Goal: Information Seeking & Learning: Learn about a topic

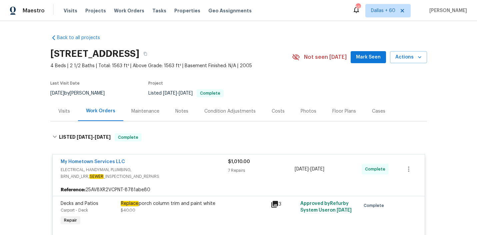
click at [138, 11] on div "Visits Projects Work Orders Tasks Properties Geo Assignments" at bounding box center [162, 10] width 196 height 13
click at [132, 12] on span "Work Orders" at bounding box center [129, 10] width 30 height 7
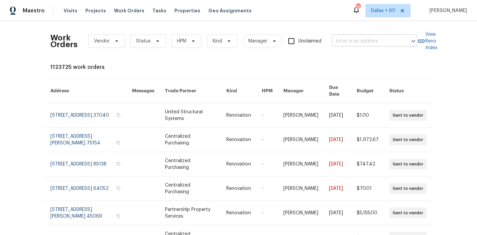
click at [361, 41] on input "text" at bounding box center [365, 41] width 67 height 10
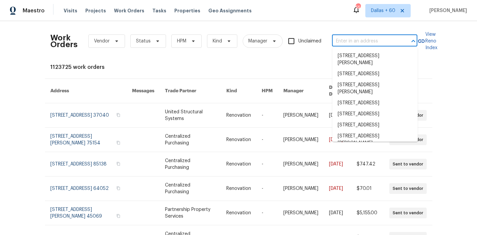
paste input "[STREET_ADDRESS][PERSON_NAME]"
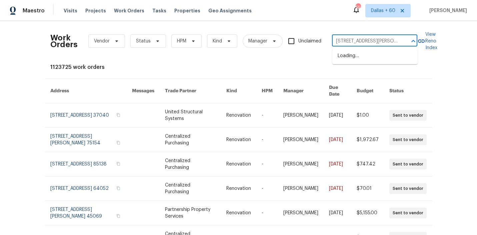
scroll to position [0, 39]
type input "[STREET_ADDRESS][PERSON_NAME]"
click at [363, 54] on li "[STREET_ADDRESS][PERSON_NAME]" at bounding box center [375, 59] width 85 height 18
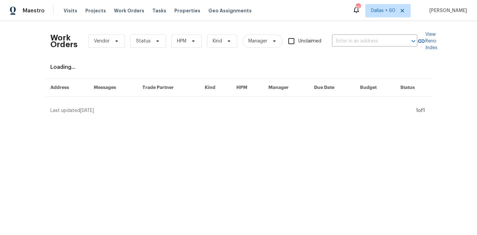
type input "[STREET_ADDRESS][PERSON_NAME]"
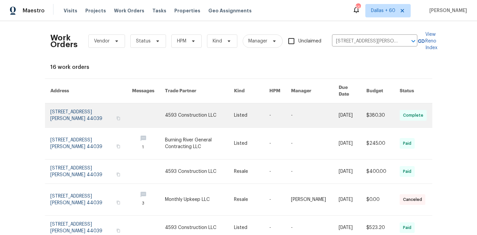
click at [198, 108] on link at bounding box center [199, 115] width 69 height 24
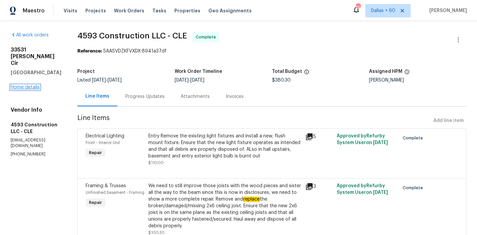
click at [23, 85] on link "Home details" at bounding box center [25, 87] width 29 height 5
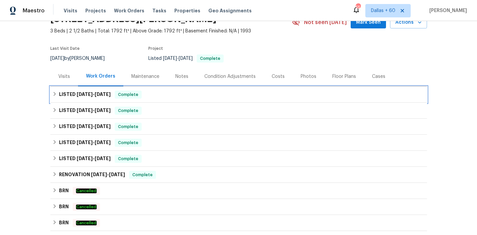
click at [190, 92] on div "LISTED [DATE] - [DATE] Complete" at bounding box center [238, 94] width 373 height 8
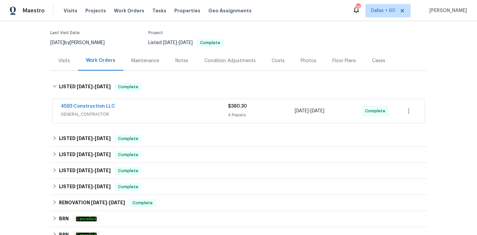
click at [188, 104] on div "4593 Construction LLC" at bounding box center [144, 107] width 167 height 8
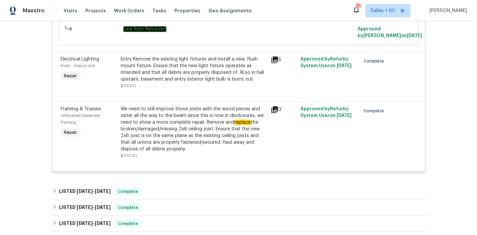
scroll to position [299, 0]
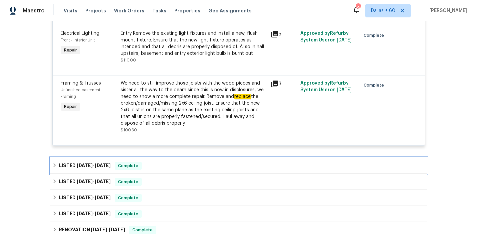
click at [187, 166] on div "LISTED [DATE] - [DATE] Complete" at bounding box center [238, 165] width 373 height 8
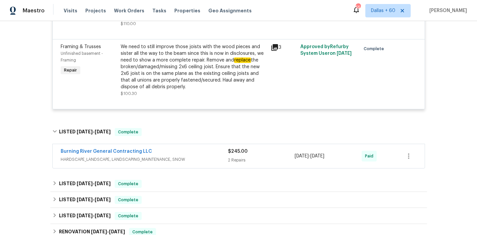
click at [215, 155] on div "Burning River General Contracting LLC" at bounding box center [144, 152] width 167 height 8
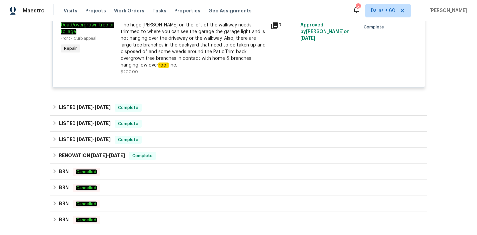
scroll to position [561, 0]
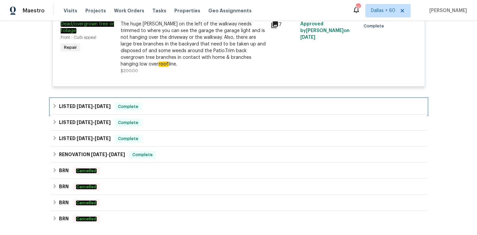
click at [206, 98] on div "LISTED [DATE] - [DATE] Complete" at bounding box center [238, 106] width 377 height 16
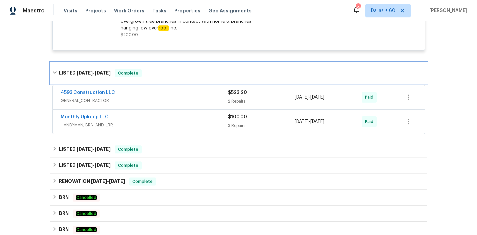
scroll to position [598, 0]
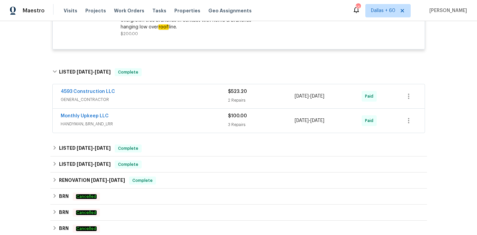
click at [197, 96] on span "GENERAL_CONTRACTOR" at bounding box center [144, 99] width 167 height 7
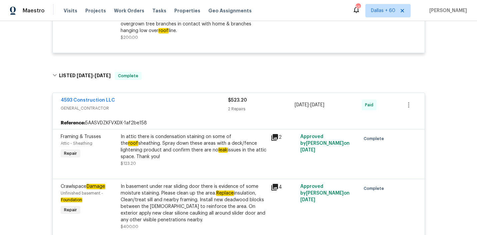
scroll to position [594, 0]
click at [154, 93] on div "4593 Construction LLC GENERAL_CONTRACTOR $523.20 2 Repairs [DATE] - [DATE] Paid" at bounding box center [239, 105] width 372 height 24
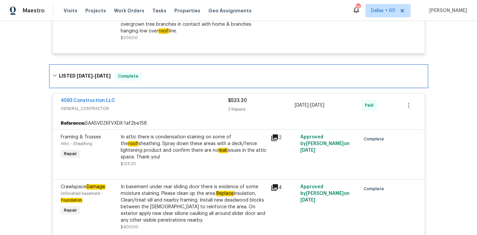
click at [154, 73] on div "LISTED [DATE] - [DATE] Complete" at bounding box center [238, 76] width 373 height 8
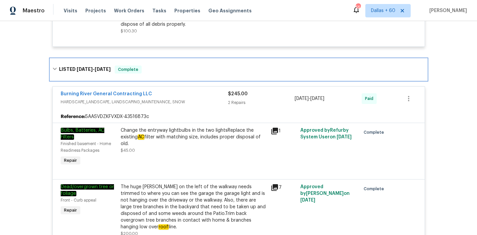
click at [155, 70] on div "LISTED [DATE] - [DATE] Complete" at bounding box center [238, 69] width 373 height 8
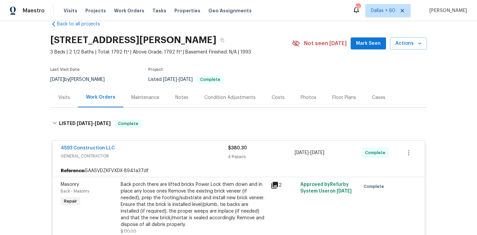
scroll to position [0, 0]
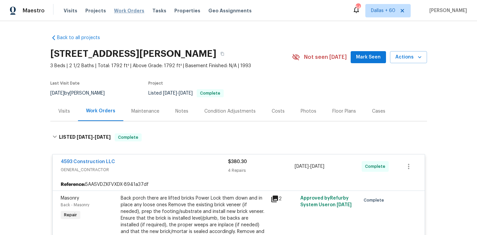
click at [118, 11] on span "Work Orders" at bounding box center [129, 10] width 30 height 7
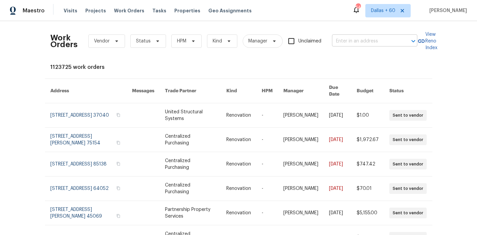
click at [367, 42] on input "text" at bounding box center [365, 41] width 67 height 10
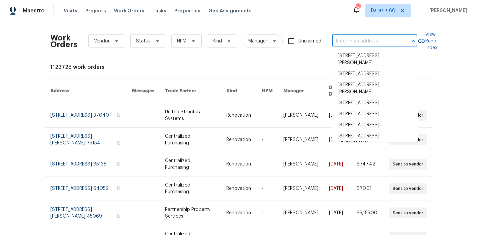
paste input "[STREET_ADDRESS]"
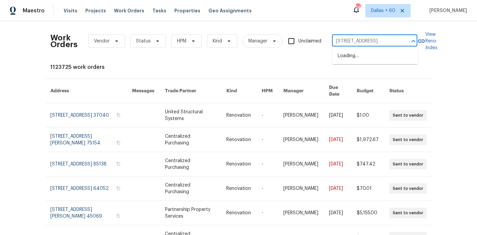
scroll to position [0, 25]
type input "[STREET_ADDRESS]"
click at [368, 55] on li "[STREET_ADDRESS]" at bounding box center [375, 55] width 85 height 11
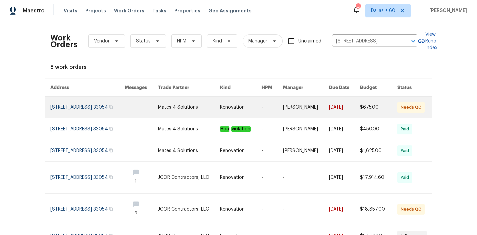
click at [191, 109] on link at bounding box center [189, 106] width 62 height 21
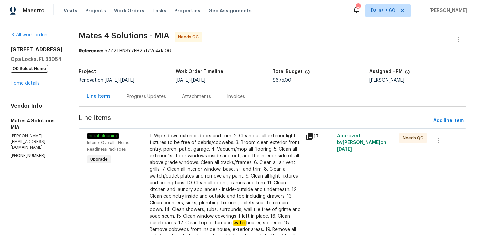
click at [15, 86] on div "[STREET_ADDRESS] OD Select Home Home details" at bounding box center [37, 66] width 52 height 40
click at [15, 83] on link "Home details" at bounding box center [25, 83] width 29 height 5
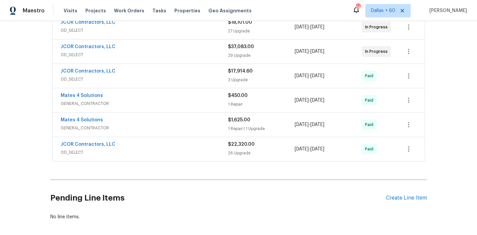
scroll to position [191, 0]
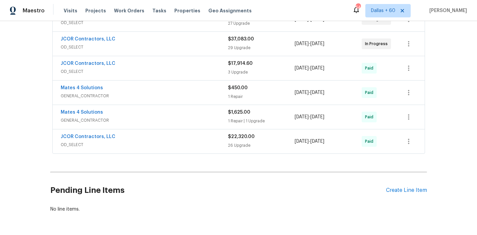
click at [195, 143] on span "OD_SELECT" at bounding box center [144, 144] width 167 height 7
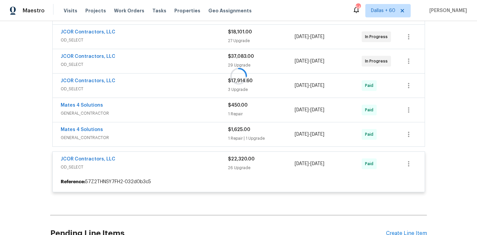
scroll to position [173, 0]
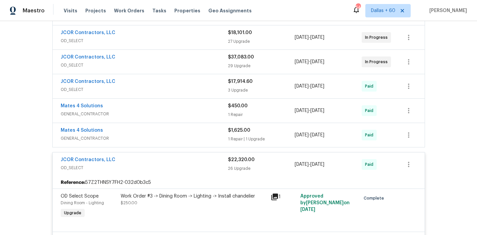
click at [178, 135] on span "GENERAL_CONTRACTOR" at bounding box center [144, 138] width 167 height 7
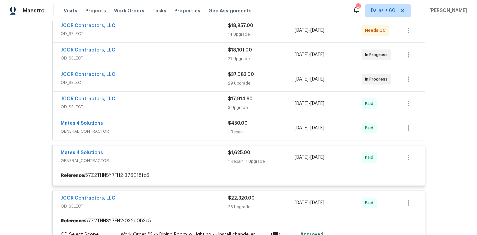
scroll to position [152, 0]
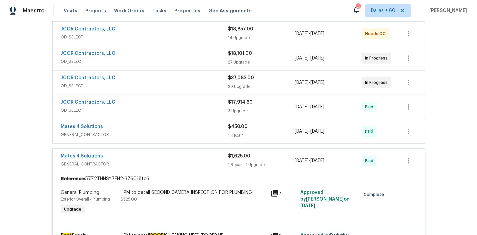
click at [178, 132] on span "GENERAL_CONTRACTOR" at bounding box center [144, 134] width 167 height 7
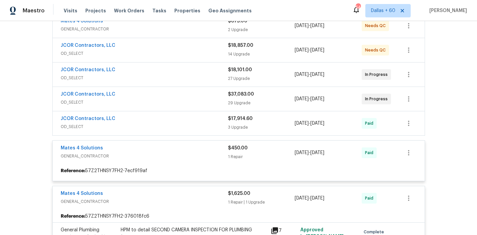
scroll to position [135, 0]
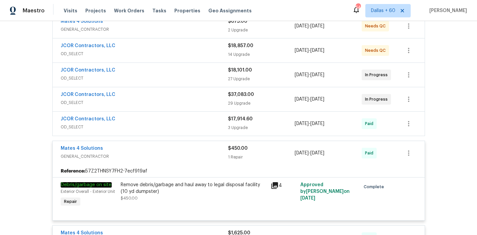
click at [167, 121] on div "JCOR Contractors, LLC" at bounding box center [144, 119] width 167 height 8
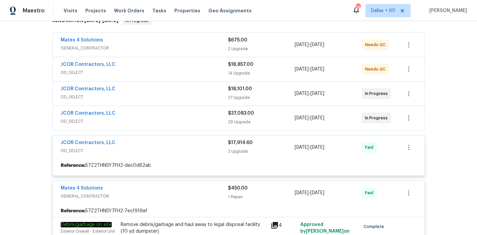
scroll to position [113, 0]
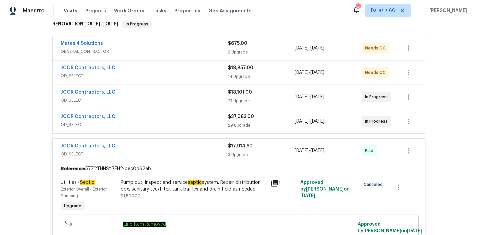
click at [167, 121] on span "OD_SELECT" at bounding box center [144, 124] width 167 height 7
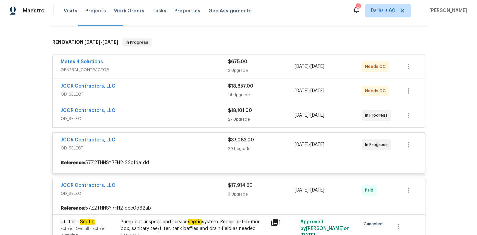
scroll to position [94, 0]
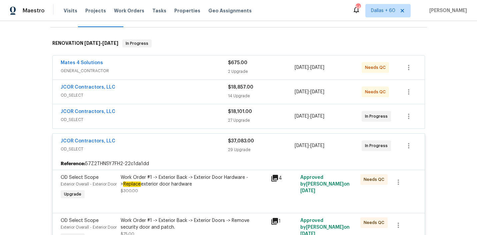
click at [167, 118] on span "OD_SELECT" at bounding box center [144, 119] width 167 height 7
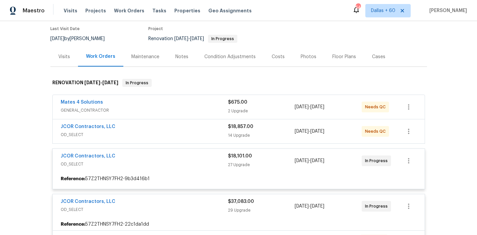
scroll to position [53, 0]
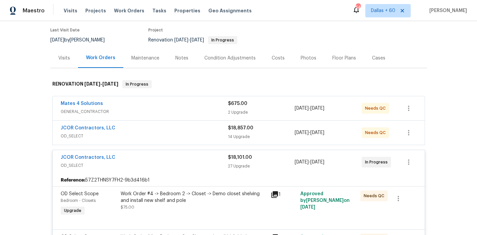
click at [160, 131] on div "JCOR Contractors, LLC" at bounding box center [144, 128] width 167 height 8
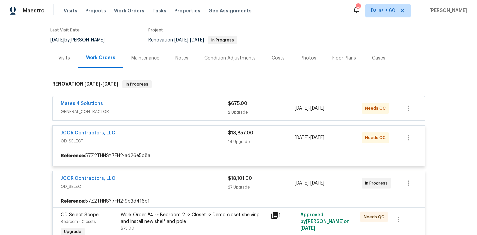
scroll to position [32, 0]
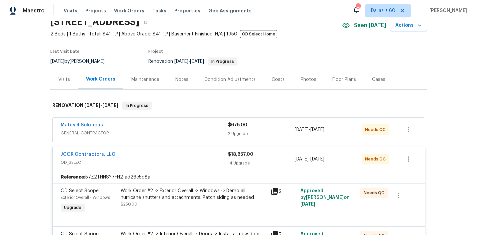
click at [156, 127] on div "Mates 4 Solutions" at bounding box center [144, 125] width 167 height 8
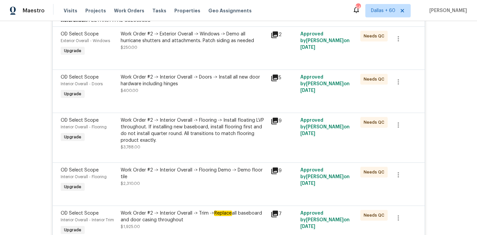
scroll to position [1410, 0]
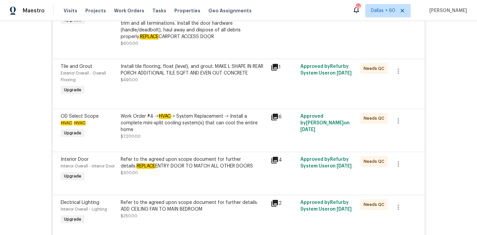
click at [209, 139] on div "Work Order #4 -> HVAC -> System Replacement -> Install a complete mini-split co…" at bounding box center [194, 126] width 146 height 27
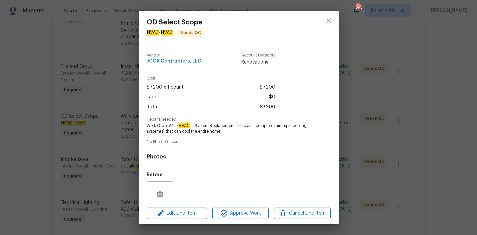
scroll to position [56, 0]
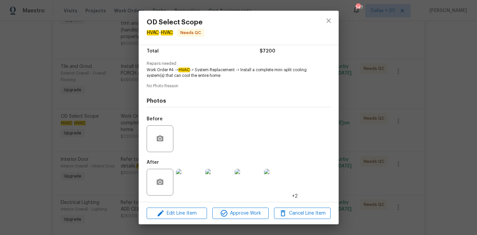
click at [431, 153] on div "OD Select Scope HVAC - HVAC Needs QC Vendor JCOR Contractors, LLC Account Categ…" at bounding box center [238, 117] width 477 height 235
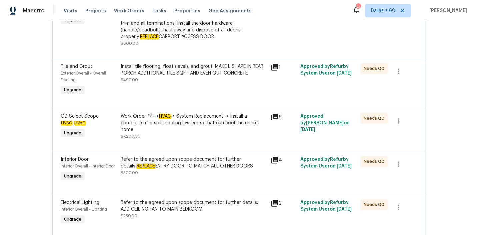
click at [222, 125] on div "Work Order #4 -> HVAC -> System Replacement -> Install a complete mini-split co…" at bounding box center [194, 123] width 146 height 20
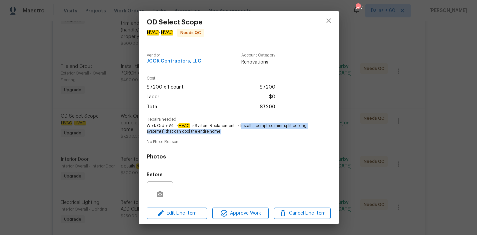
drag, startPoint x: 241, startPoint y: 125, endPoint x: 224, endPoint y: 141, distance: 24.1
click at [215, 141] on div "Vendor JCOR Contractors, LLC Account Category Renovations Cost $7200 x 1 count …" at bounding box center [239, 151] width 184 height 207
click at [224, 141] on span "No Photo Reason" at bounding box center [239, 141] width 184 height 4
drag, startPoint x: 241, startPoint y: 125, endPoint x: 294, endPoint y: 126, distance: 53.1
click at [294, 126] on span "Work Order #4 -> HVAC -> System Replacement -> Install a complete mini-split co…" at bounding box center [230, 128] width 166 height 11
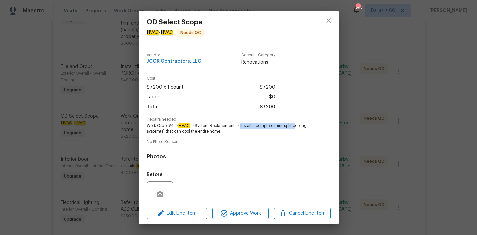
copy span "Install a complete mini-split"
click at [13, 114] on div "OD Select Scope HVAC - HVAC Needs QC Vendor JCOR Contractors, LLC Account Categ…" at bounding box center [238, 117] width 477 height 235
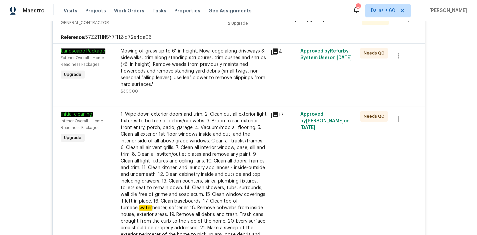
scroll to position [431, 0]
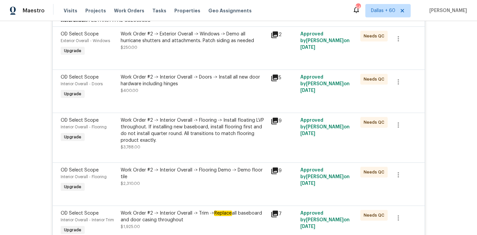
click at [245, 125] on div "Work Order #2 -> Interior Overall -> Flooring -> Install floating LVP throughou…" at bounding box center [194, 130] width 146 height 27
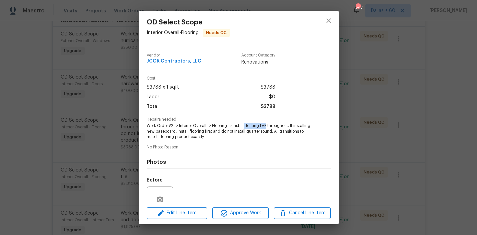
drag, startPoint x: 245, startPoint y: 125, endPoint x: 268, endPoint y: 126, distance: 23.4
click at [268, 126] on span "Work Order #2 -> Interior Overall -> Flooring -> Install floating LVP throughou…" at bounding box center [230, 131] width 166 height 17
copy span "floating LVP"
click at [257, 124] on span "Work Order #2 -> Interior Overall -> Flooring -> Install floating LVP throughou…" at bounding box center [230, 131] width 166 height 17
drag, startPoint x: 233, startPoint y: 124, endPoint x: 268, endPoint y: 126, distance: 35.4
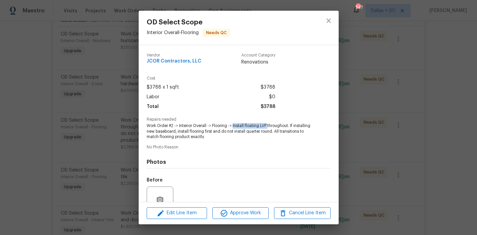
click at [269, 126] on span "Work Order #2 -> Interior Overall -> Flooring -> Install floating LVP throughou…" at bounding box center [230, 131] width 166 height 17
copy span "Install floating LVP"
click at [47, 74] on div "OD Select Scope Interior Overall - Flooring Needs QC Vendor JCOR Contractors, L…" at bounding box center [238, 117] width 477 height 235
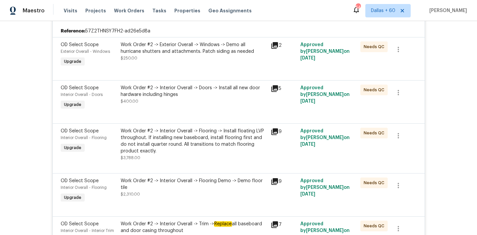
scroll to position [419, 0]
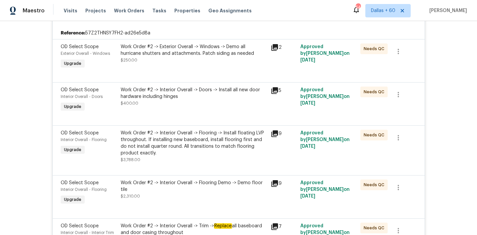
click at [188, 48] on div "Work Order #2 -> Exterior Overall -> Windows -> Demo all hurricane shutters and…" at bounding box center [194, 49] width 146 height 13
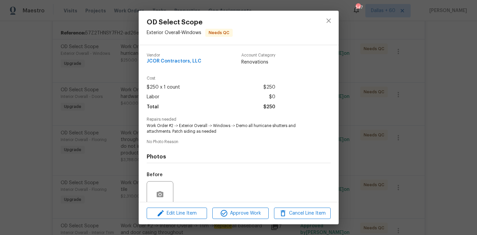
scroll to position [56, 0]
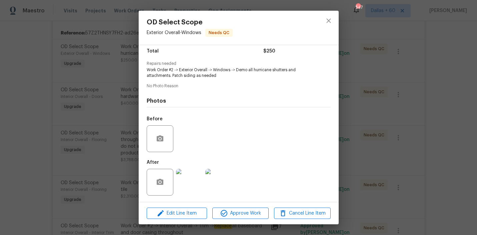
click at [189, 188] on img at bounding box center [189, 182] width 27 height 27
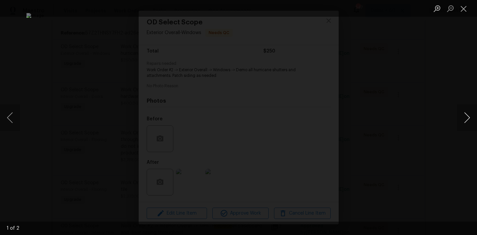
click at [467, 119] on button "Next image" at bounding box center [467, 117] width 20 height 27
click at [441, 137] on div "Lightbox" at bounding box center [238, 117] width 477 height 235
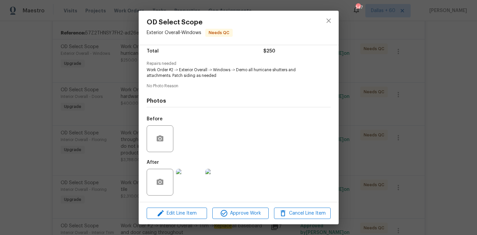
click at [78, 123] on div "OD Select Scope Exterior Overall - Windows Needs QC Vendor JCOR Contractors, LL…" at bounding box center [238, 117] width 477 height 235
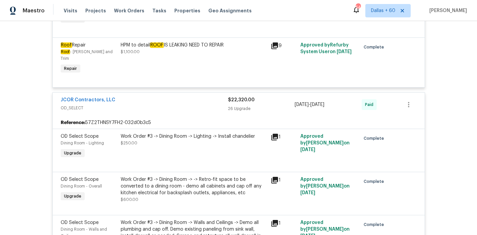
scroll to position [4341, 0]
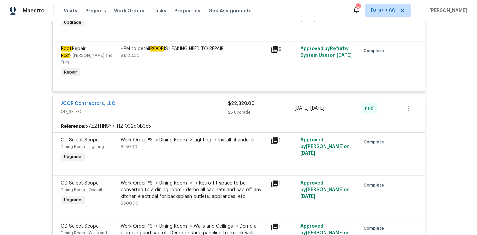
click at [172, 16] on div "HPM to detail SECOND CAMERA INSPECTION FOR PLUMBING $525.00" at bounding box center [194, 8] width 146 height 13
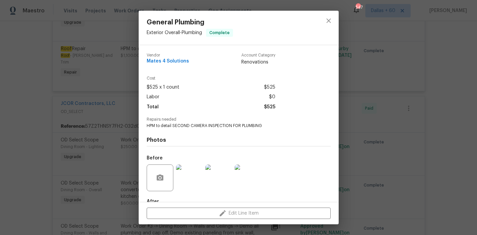
scroll to position [39, 0]
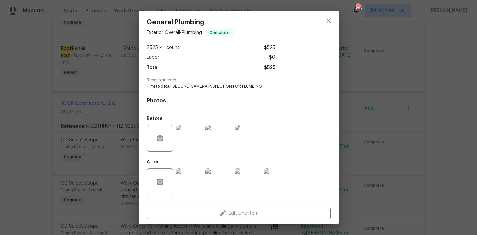
click at [191, 183] on img at bounding box center [189, 181] width 27 height 27
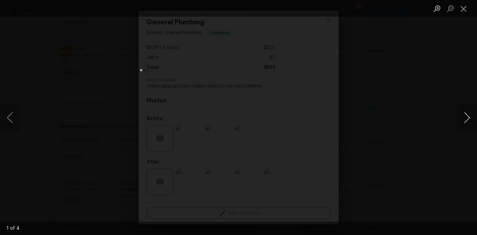
click at [468, 120] on button "Next image" at bounding box center [467, 117] width 20 height 27
click at [458, 132] on div "Lightbox" at bounding box center [238, 117] width 477 height 235
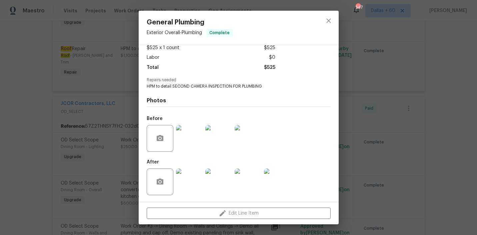
click at [405, 92] on div "General Plumbing Exterior Overall - Plumbing Complete Vendor Mates 4 Solutions …" at bounding box center [238, 117] width 477 height 235
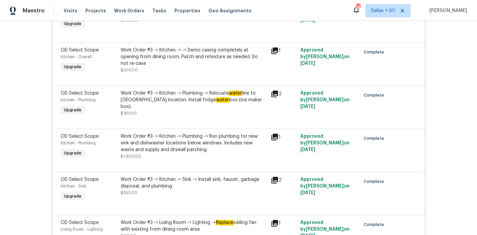
scroll to position [4539, 0]
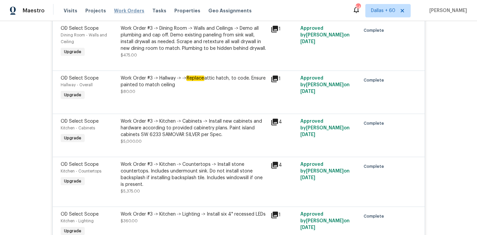
click at [131, 13] on span "Work Orders" at bounding box center [129, 10] width 30 height 7
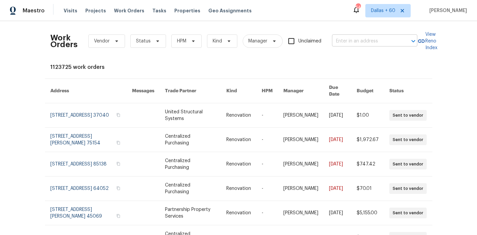
click at [378, 43] on input "text" at bounding box center [365, 41] width 67 height 10
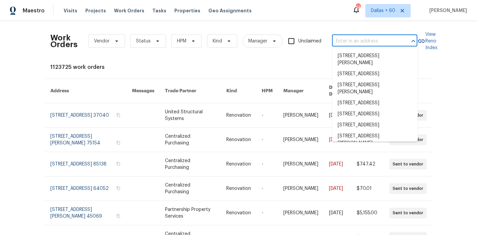
paste input "[STREET_ADDRESS]"
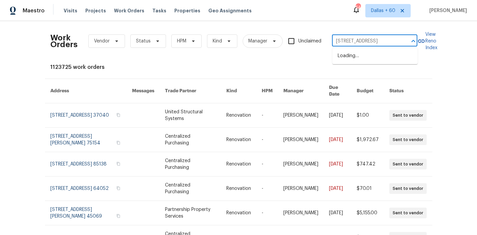
scroll to position [0, 25]
type input "[STREET_ADDRESS]"
click at [362, 58] on li "[STREET_ADDRESS]" at bounding box center [375, 55] width 85 height 11
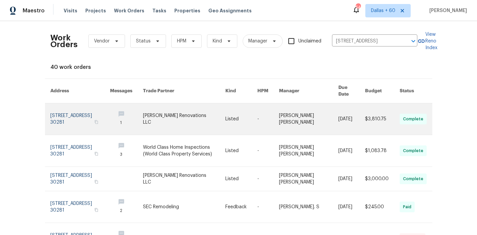
click at [177, 108] on link at bounding box center [184, 118] width 82 height 31
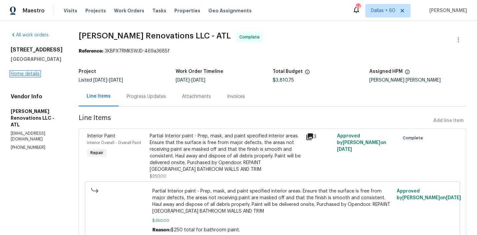
click at [30, 72] on link "Home details" at bounding box center [25, 73] width 29 height 5
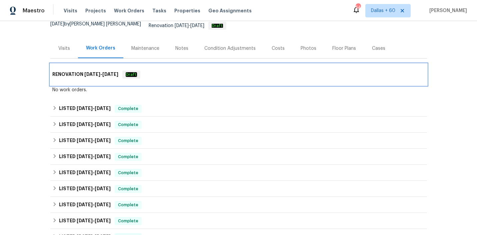
click at [197, 70] on div "RENOVATION [DATE] - [DATE] Draft" at bounding box center [238, 74] width 373 height 8
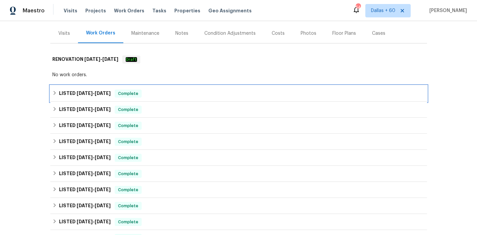
click at [197, 89] on div "LISTED [DATE] - [DATE] Complete" at bounding box center [238, 93] width 373 height 8
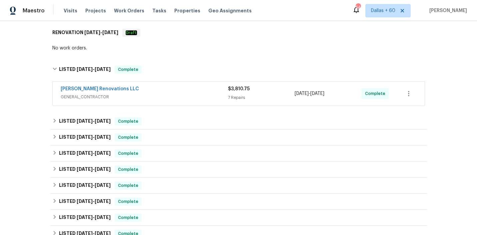
click at [197, 87] on div "[PERSON_NAME] Renovations LLC" at bounding box center [144, 89] width 167 height 8
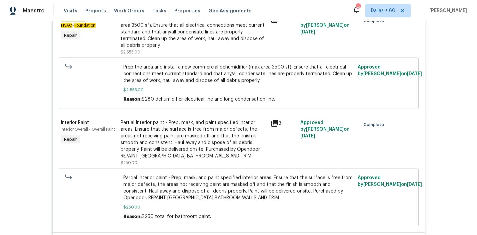
scroll to position [501, 0]
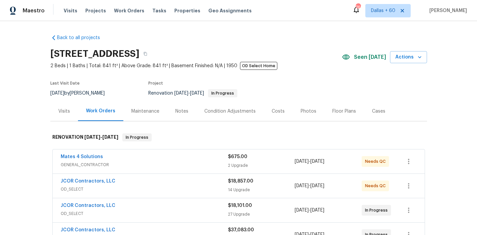
click at [64, 109] on div "Visits" at bounding box center [64, 111] width 12 height 7
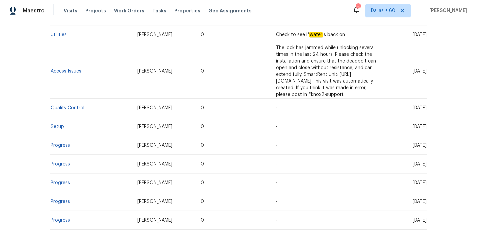
scroll to position [182, 0]
click at [57, 125] on link "Setup" at bounding box center [57, 127] width 13 height 5
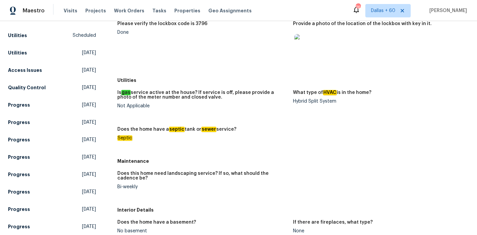
scroll to position [97, 0]
